Goal: Find specific page/section: Find specific page/section

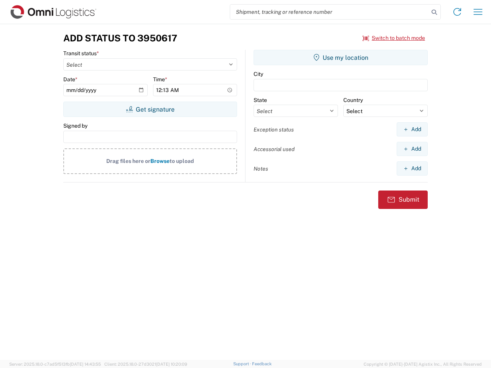
click at [330, 12] on input "search" at bounding box center [329, 12] width 199 height 15
click at [434, 12] on icon at bounding box center [434, 12] width 11 height 11
click at [457, 12] on icon at bounding box center [457, 12] width 12 height 12
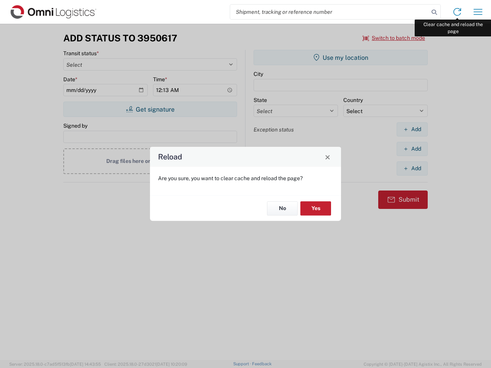
click at [478, 12] on div "Reload Are you sure, you want to clear cache and reload the page? No Yes" at bounding box center [245, 184] width 491 height 368
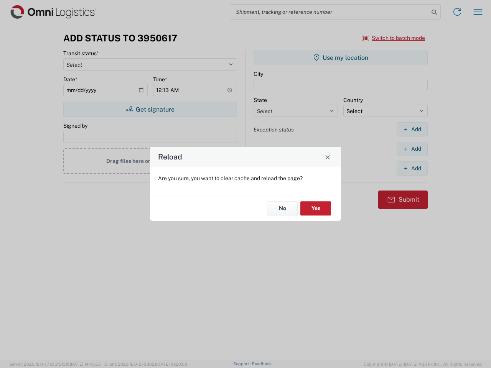
click at [394, 38] on div "Reload Are you sure, you want to clear cache and reload the page? No Yes" at bounding box center [245, 184] width 491 height 368
click at [150, 109] on div "Reload Are you sure, you want to clear cache and reload the page? No Yes" at bounding box center [245, 184] width 491 height 368
click at [341, 58] on div "Reload Are you sure, you want to clear cache and reload the page? No Yes" at bounding box center [245, 184] width 491 height 368
click at [412, 129] on div "Reload Are you sure, you want to clear cache and reload the page? No Yes" at bounding box center [245, 184] width 491 height 368
click at [412, 149] on div "Reload Are you sure, you want to clear cache and reload the page? No Yes" at bounding box center [245, 184] width 491 height 368
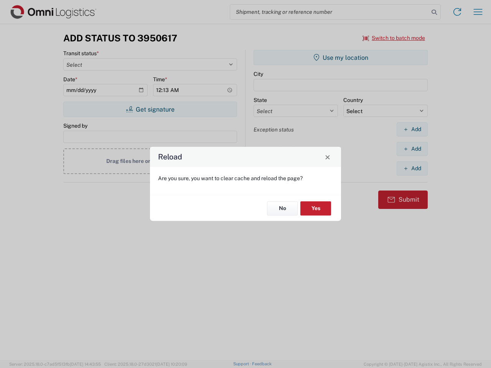
click at [412, 168] on div "Reload Are you sure, you want to clear cache and reload the page? No Yes" at bounding box center [245, 184] width 491 height 368
